Goal: Transaction & Acquisition: Purchase product/service

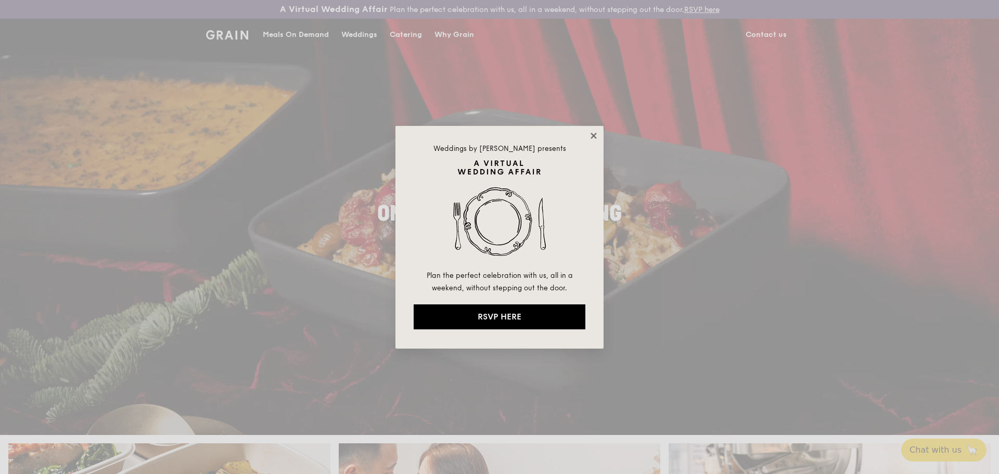
click at [592, 137] on icon at bounding box center [594, 136] width 6 height 6
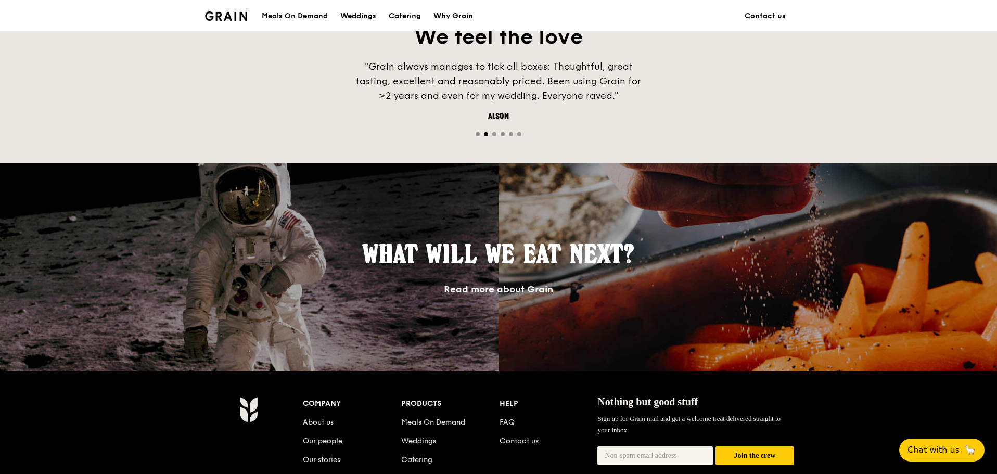
scroll to position [416, 0]
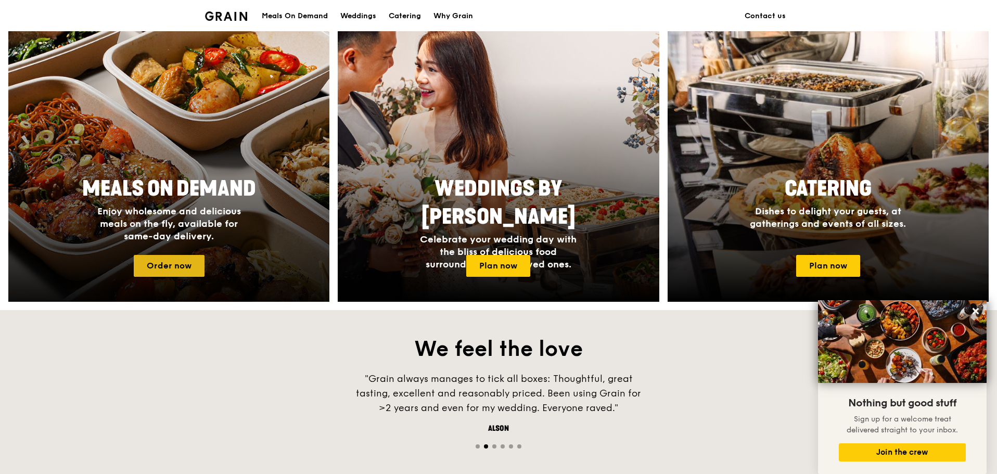
click at [161, 261] on link "Order now" at bounding box center [169, 266] width 71 height 22
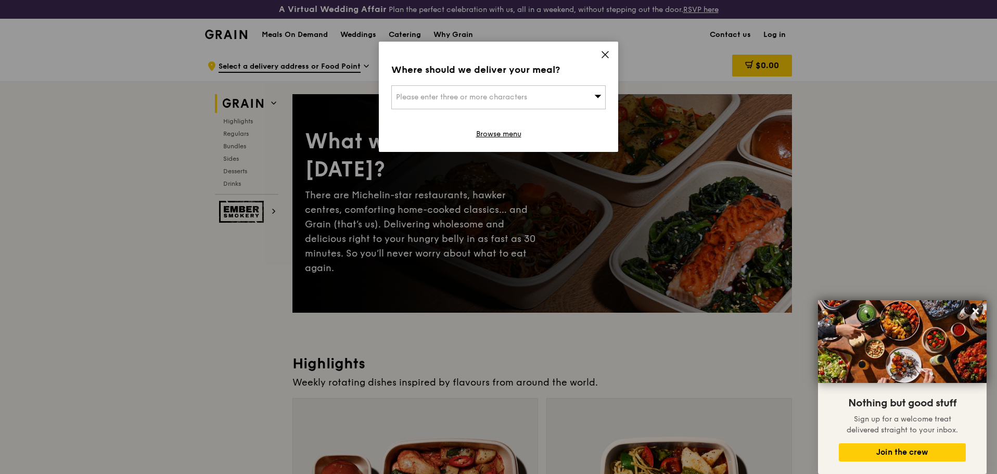
click at [561, 98] on div "Please enter three or more characters" at bounding box center [498, 97] width 214 height 24
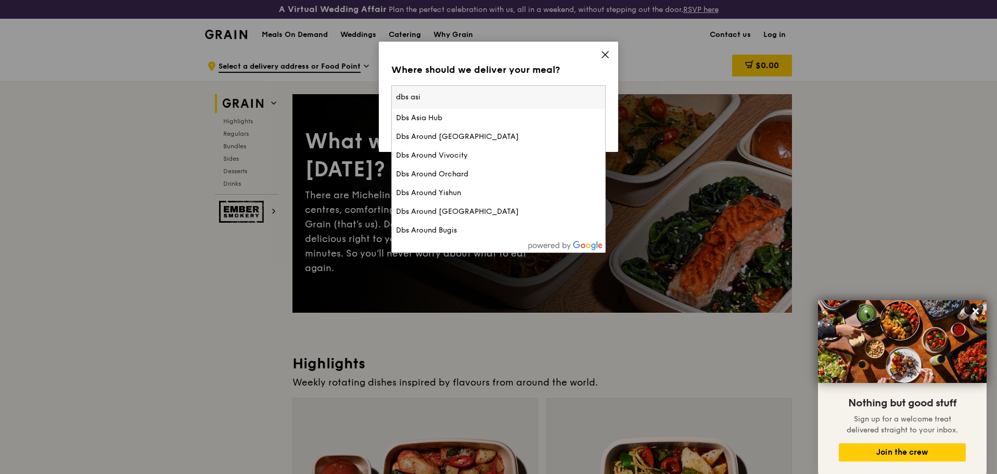
type input "dbs asia"
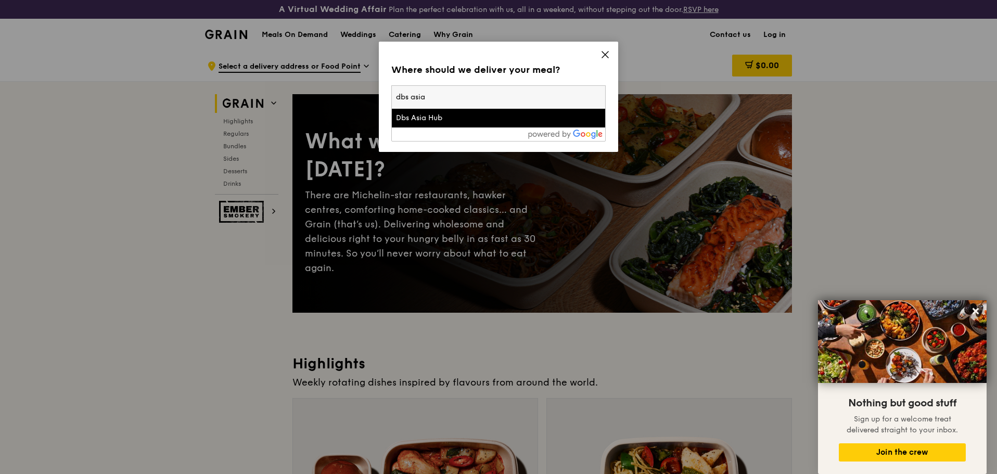
click at [458, 120] on div "Dbs Asia Hub" at bounding box center [473, 118] width 154 height 10
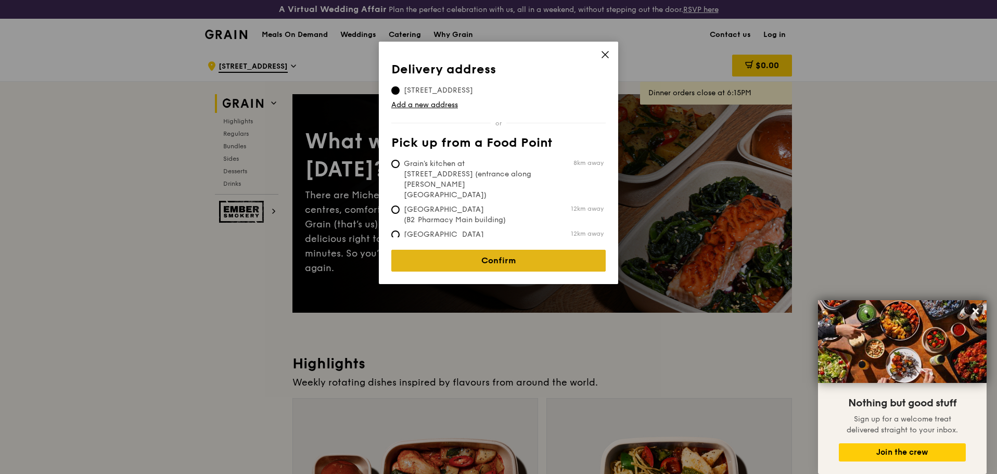
click at [566, 250] on link "Confirm" at bounding box center [498, 261] width 214 height 22
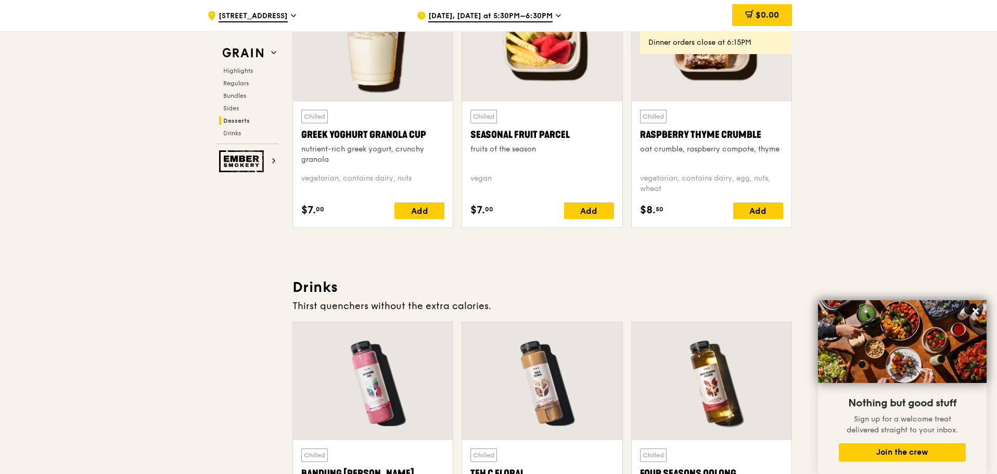
scroll to position [3070, 0]
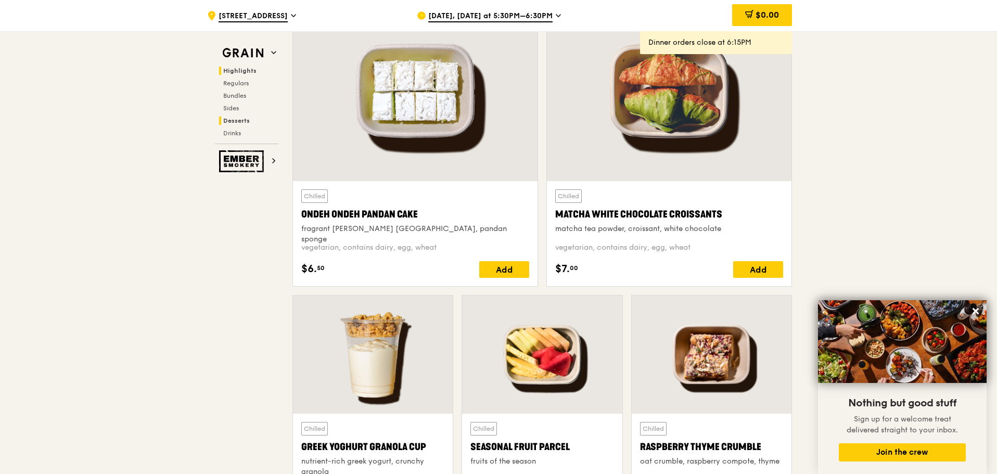
click at [237, 73] on span "Highlights" at bounding box center [239, 70] width 33 height 7
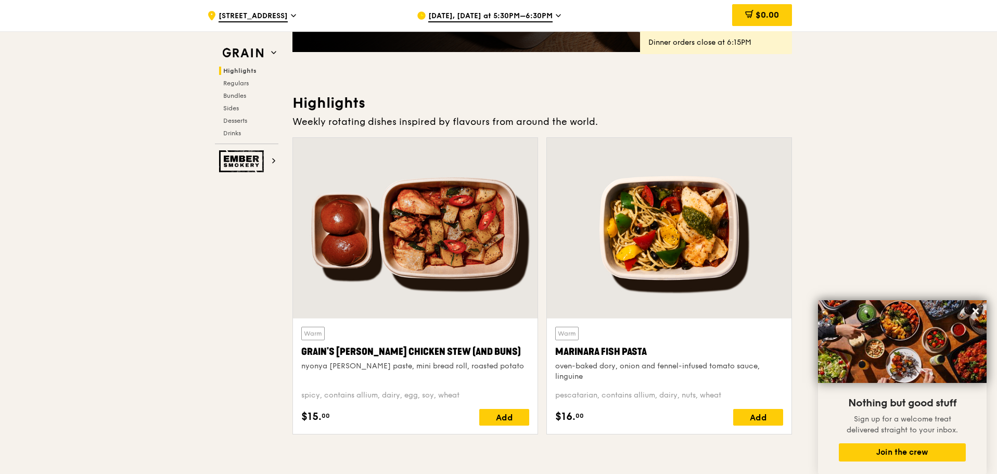
scroll to position [0, 0]
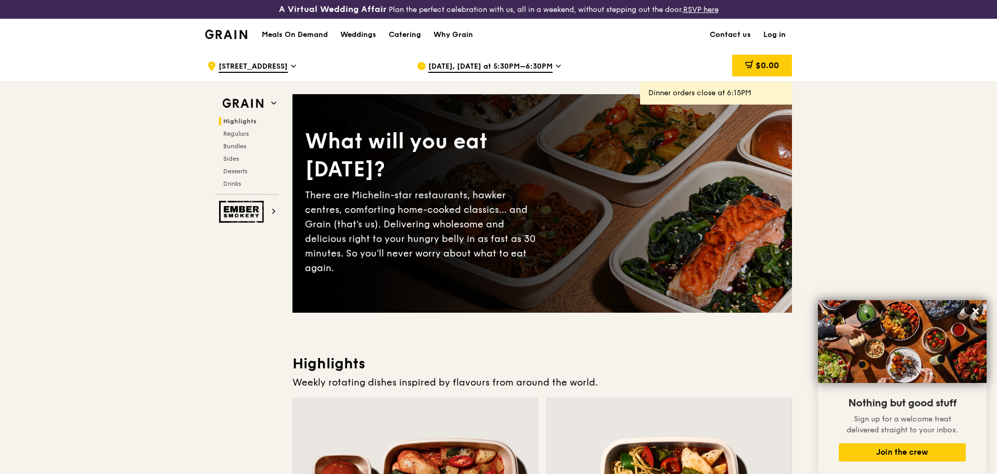
click at [522, 64] on span "[DATE], [DATE] at 5:30PM–6:30PM" at bounding box center [490, 66] width 124 height 11
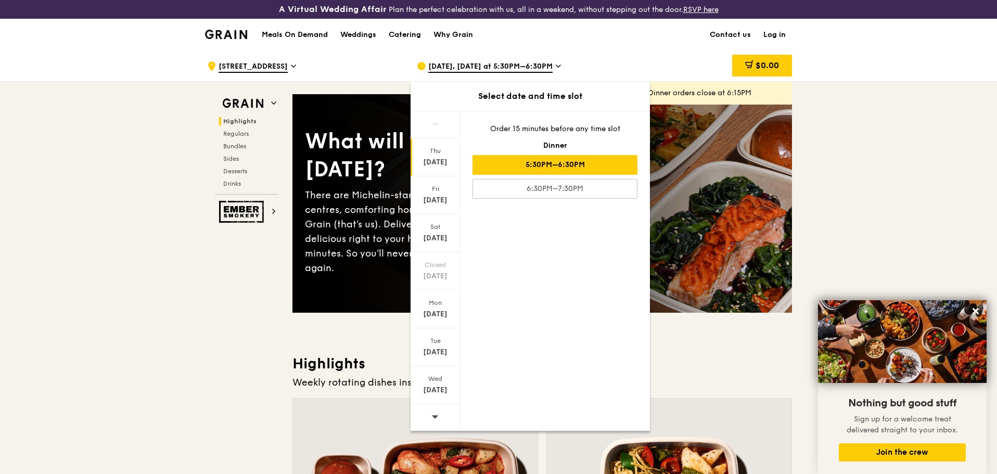
click at [430, 418] on div at bounding box center [435, 417] width 49 height 27
click at [431, 418] on icon at bounding box center [434, 417] width 7 height 8
click at [432, 419] on icon at bounding box center [434, 417] width 7 height 8
click at [437, 394] on div "[DATE]" at bounding box center [435, 390] width 46 height 10
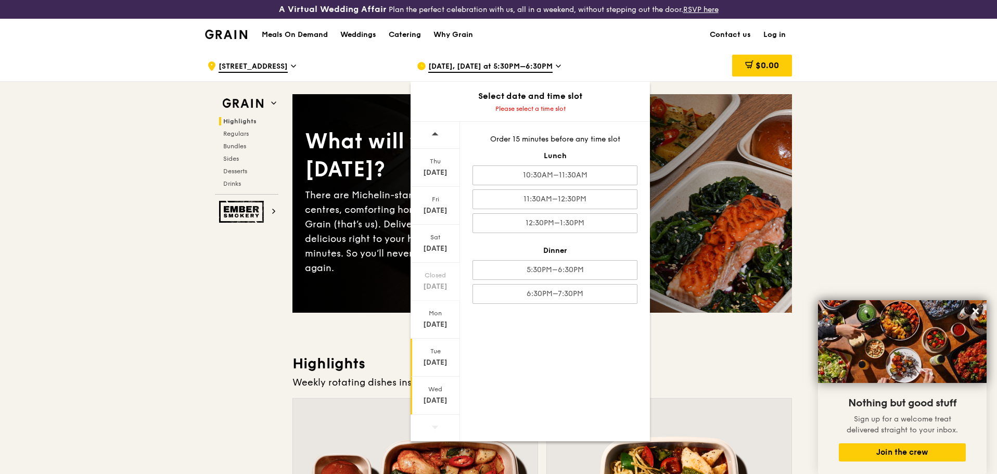
drag, startPoint x: 428, startPoint y: 356, endPoint x: 433, endPoint y: 355, distance: 5.3
click at [433, 355] on div "[DATE]" at bounding box center [435, 358] width 49 height 38
click at [421, 310] on div "Mon" at bounding box center [435, 313] width 46 height 8
click at [439, 180] on div "[DATE]" at bounding box center [435, 168] width 49 height 38
